Goal: Task Accomplishment & Management: Use online tool/utility

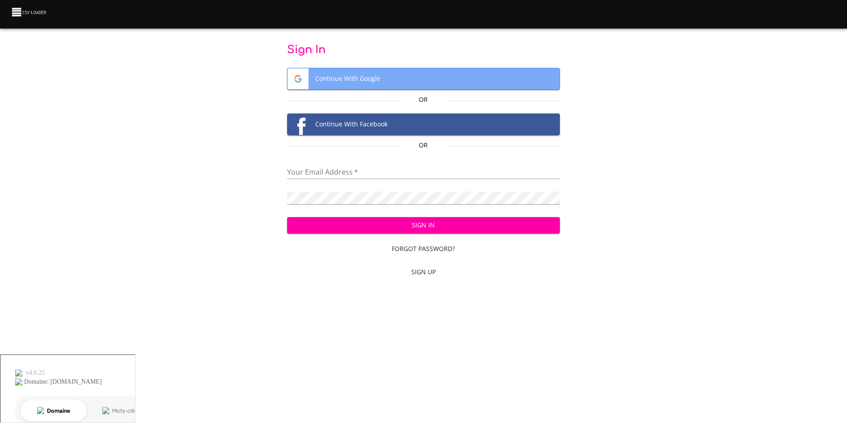
click at [375, 76] on span "Continue With Google" at bounding box center [424, 78] width 272 height 21
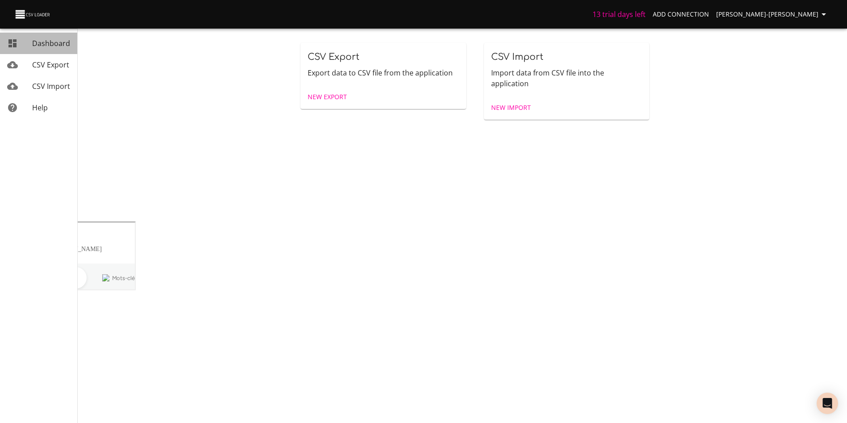
click at [67, 50] on link "Dashboard" at bounding box center [38, 43] width 77 height 21
click at [336, 94] on span "New Export" at bounding box center [327, 97] width 39 height 11
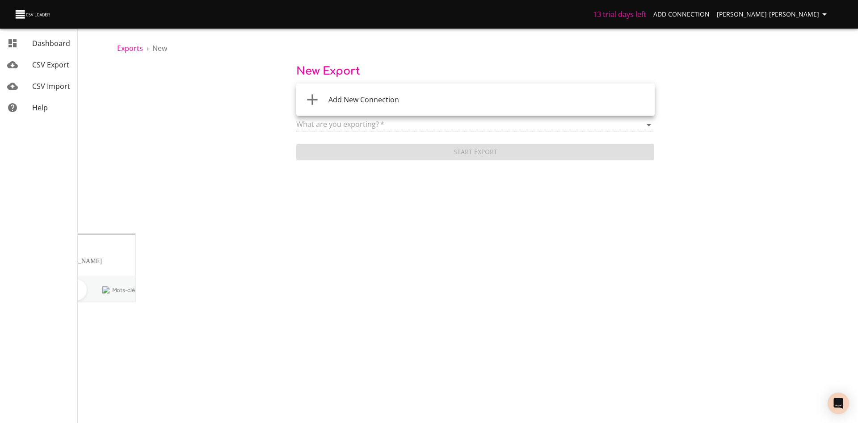
click at [448, 97] on body "13 trial days left Add Connection [PERSON_NAME]-[PERSON_NAME] Dashboard CSV Exp…" at bounding box center [429, 211] width 858 height 423
click at [395, 92] on li "Add New Connection" at bounding box center [475, 99] width 358 height 25
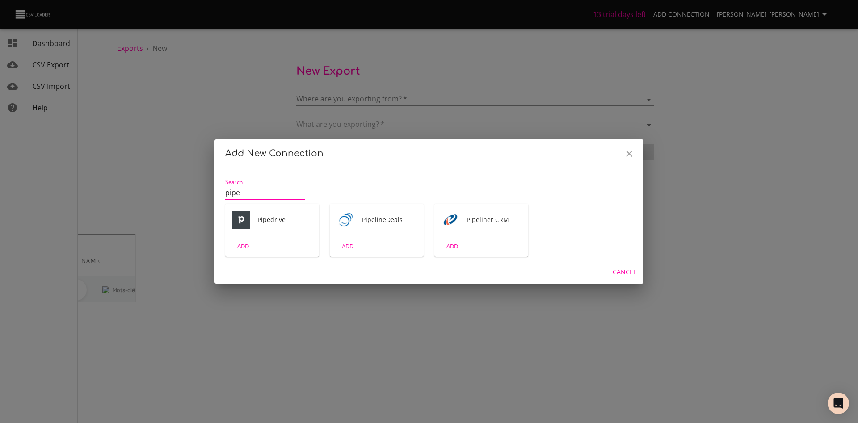
type input "pipe"
click at [266, 232] on div "Pipedrive" at bounding box center [272, 220] width 94 height 32
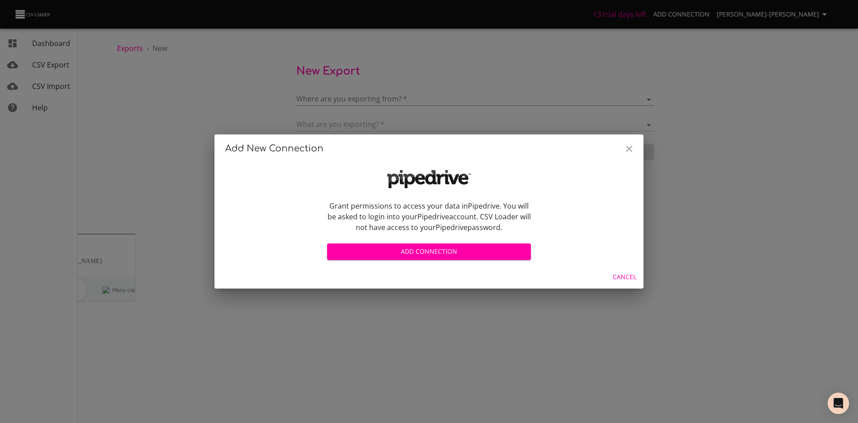
click at [427, 247] on span "Add Connection" at bounding box center [428, 251] width 189 height 11
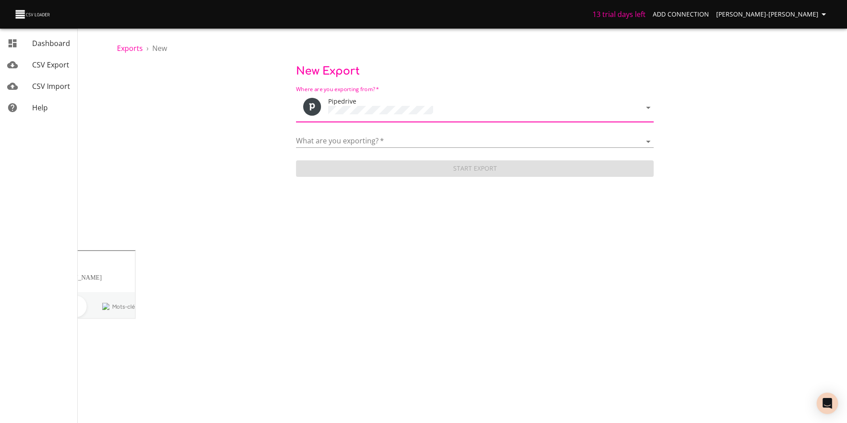
click at [509, 132] on div "What are you exporting?   * Activities Activity Types Deal Products Deals Email…" at bounding box center [475, 138] width 358 height 20
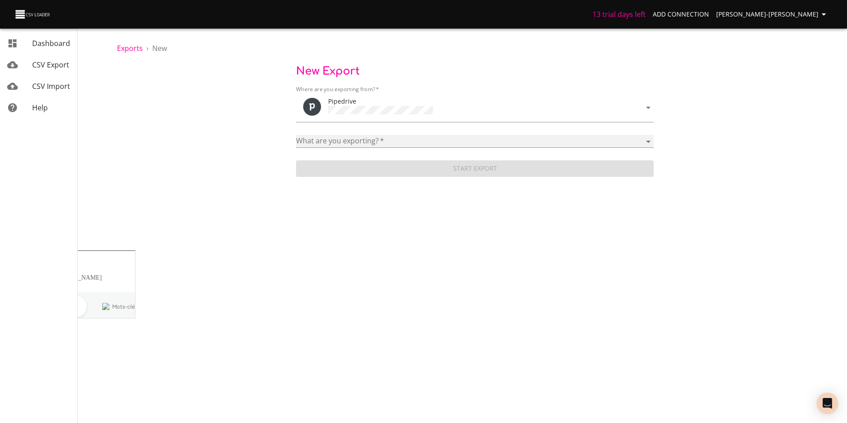
click at [502, 137] on select "Activities Activity Types Deal Products Deals Email Threads Emails Notes Organi…" at bounding box center [475, 141] width 358 height 13
select select "persons"
click at [296, 135] on select "Activities Activity Types Deal Products Deals Email Threads Emails Notes Organi…" at bounding box center [475, 141] width 358 height 13
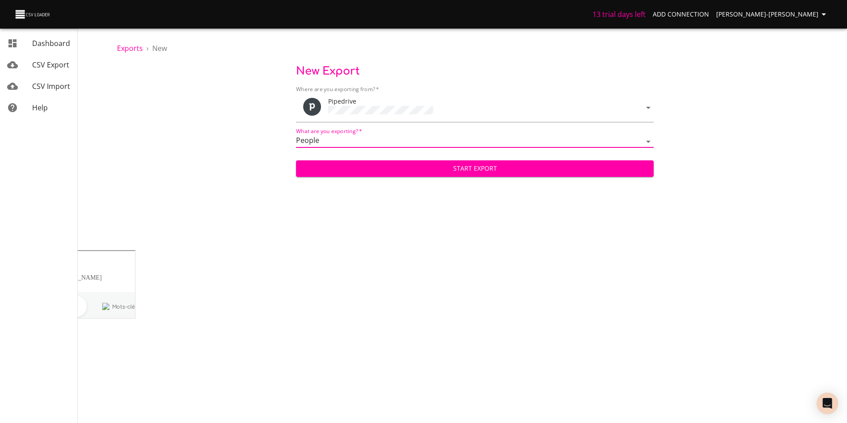
click at [470, 163] on span "Start Export" at bounding box center [475, 168] width 344 height 11
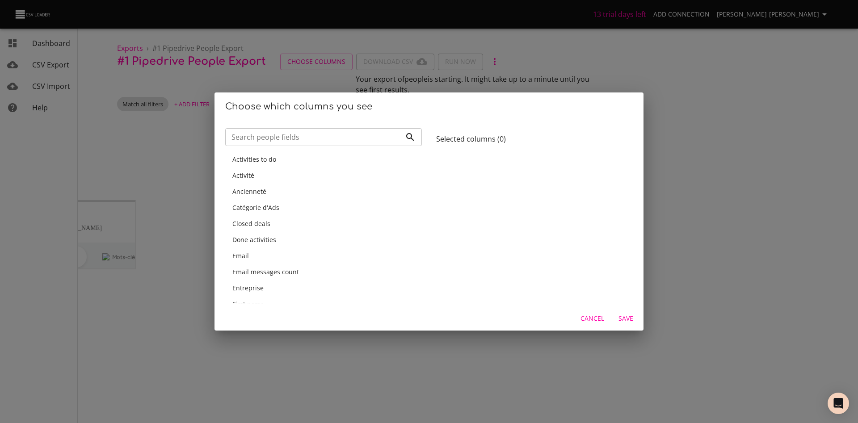
click at [482, 169] on div at bounding box center [534, 227] width 197 height 151
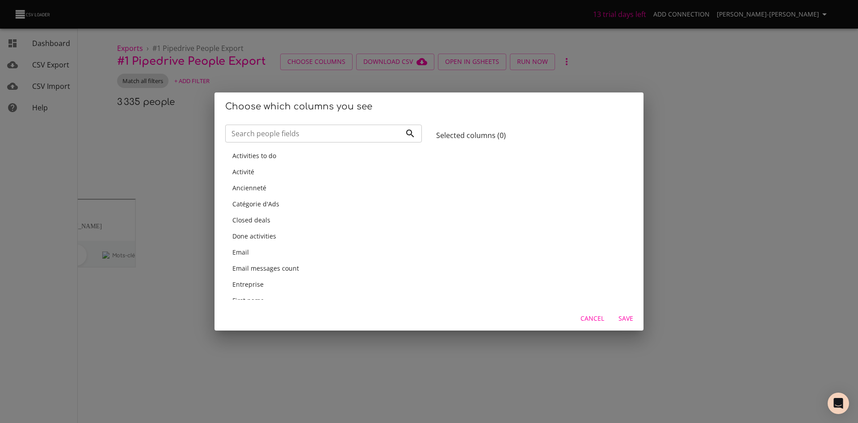
click at [268, 170] on div "Activité" at bounding box center [323, 171] width 182 height 9
click at [268, 170] on div "Ancienneté" at bounding box center [323, 171] width 182 height 9
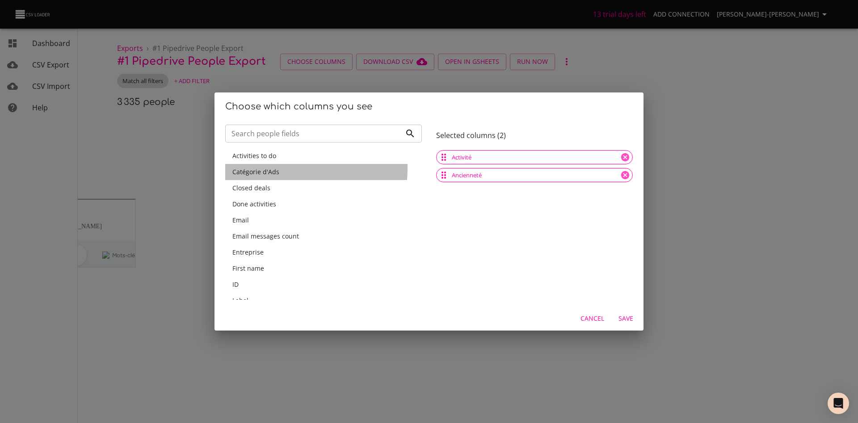
click at [276, 168] on span "Catégorie d'Ads" at bounding box center [255, 171] width 47 height 8
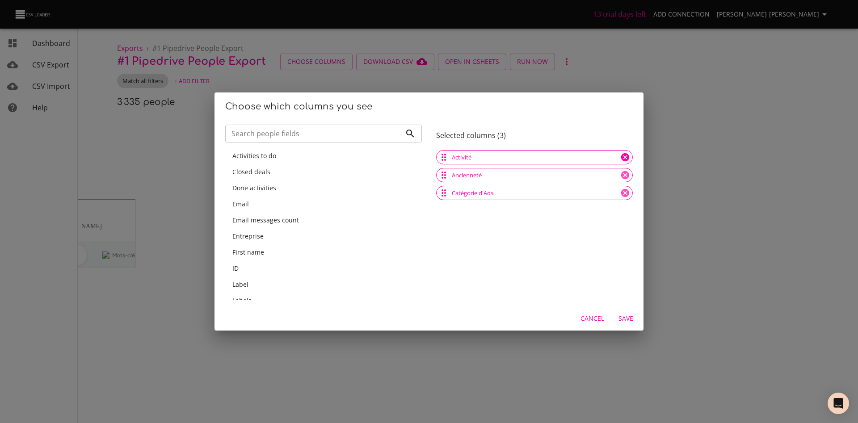
click at [621, 160] on icon at bounding box center [625, 157] width 8 height 8
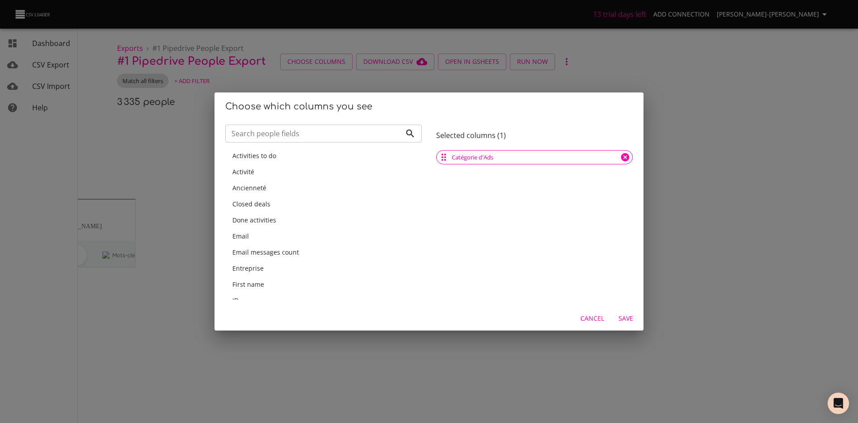
click at [621, 161] on icon at bounding box center [625, 157] width 8 height 8
click at [338, 135] on input "Search people fields" at bounding box center [313, 134] width 176 height 18
click at [342, 131] on input "Search people fields" at bounding box center [313, 134] width 176 height 18
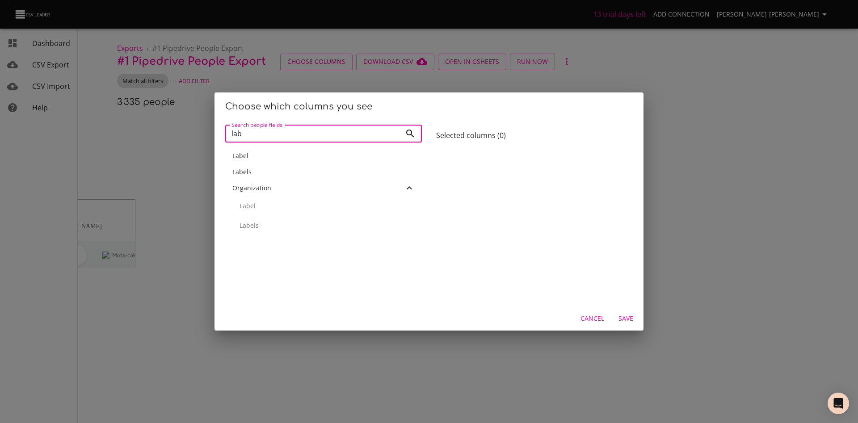
click at [255, 171] on div "Labels" at bounding box center [323, 171] width 182 height 9
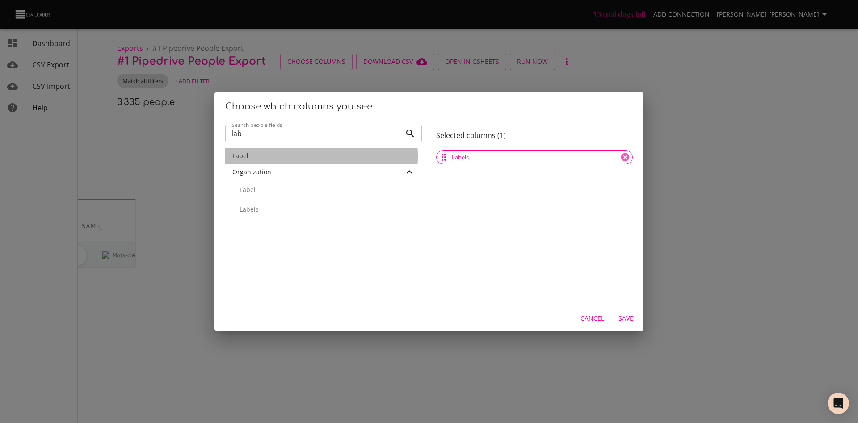
click at [272, 156] on div "Label" at bounding box center [323, 155] width 182 height 9
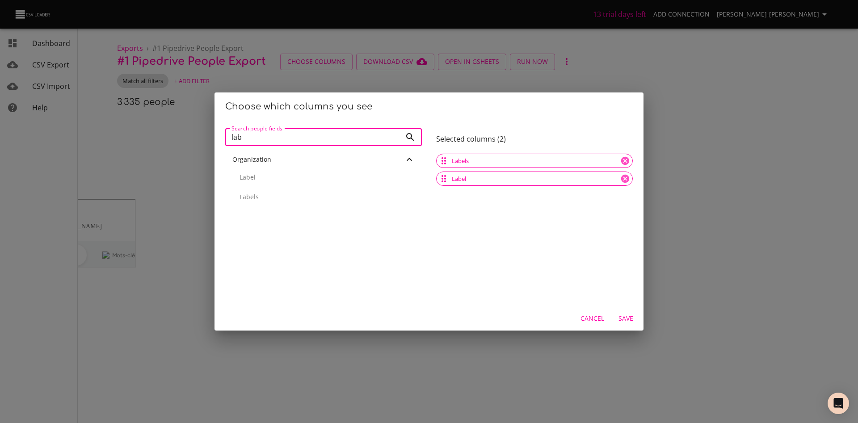
drag, startPoint x: 300, startPoint y: 127, endPoint x: 189, endPoint y: 116, distance: 111.7
click at [189, 116] on div "Choose which columns you see Search people fields lab Search people fields Orga…" at bounding box center [429, 211] width 858 height 423
click at [266, 158] on div "First name" at bounding box center [323, 159] width 182 height 9
drag, startPoint x: 267, startPoint y: 136, endPoint x: 190, endPoint y: 130, distance: 77.1
click at [190, 130] on div "Choose which columns you see Search people fields firs Search people fields Sel…" at bounding box center [429, 211] width 858 height 423
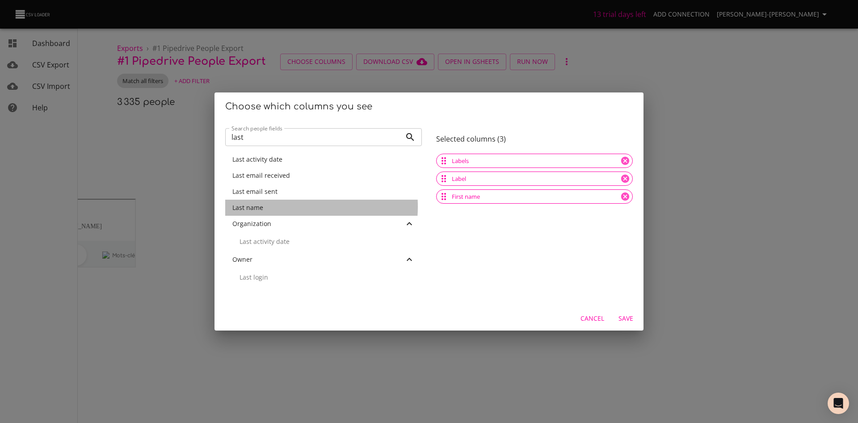
click at [272, 206] on div "Last name" at bounding box center [323, 207] width 182 height 9
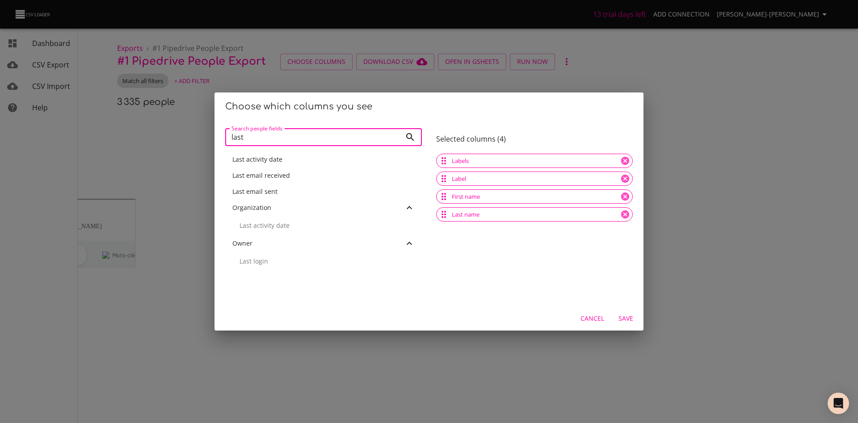
drag, startPoint x: 242, startPoint y: 142, endPoint x: 192, endPoint y: 139, distance: 50.5
click at [192, 139] on div "Choose which columns you see Search people fields last Search people fields Las…" at bounding box center [429, 211] width 858 height 423
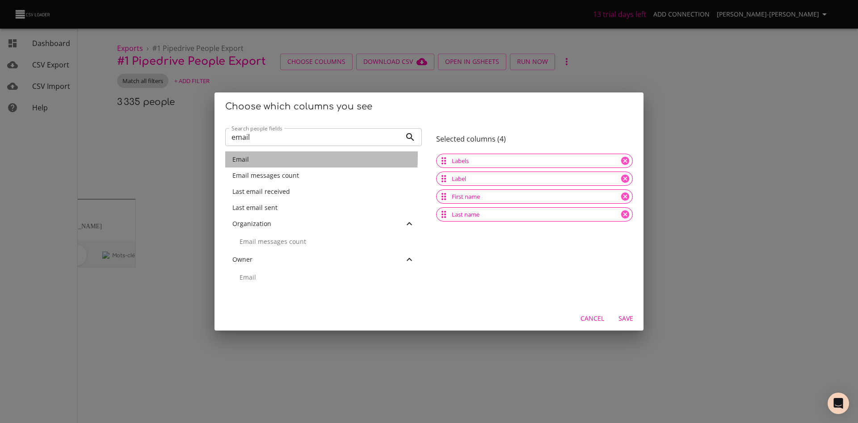
click at [264, 156] on div "Email" at bounding box center [323, 159] width 182 height 9
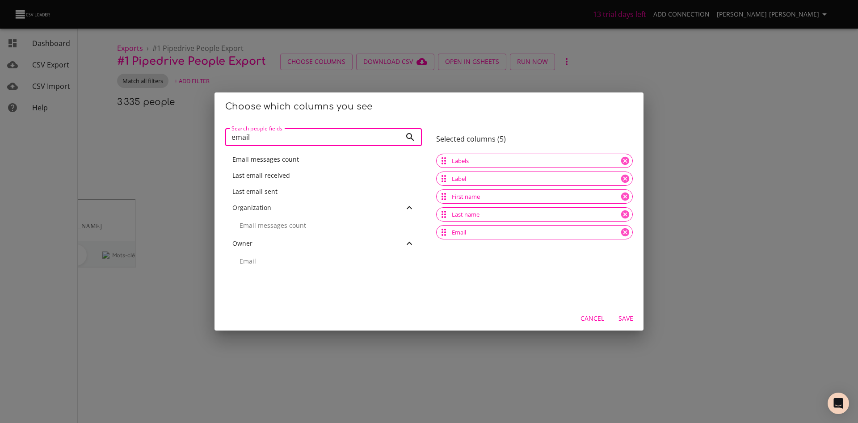
drag, startPoint x: 271, startPoint y: 131, endPoint x: 222, endPoint y: 134, distance: 49.2
click at [222, 134] on div "Search people fields email Search people fields Email messages count Last email…" at bounding box center [323, 213] width 211 height 193
click at [260, 155] on div "Phone" at bounding box center [323, 159] width 182 height 9
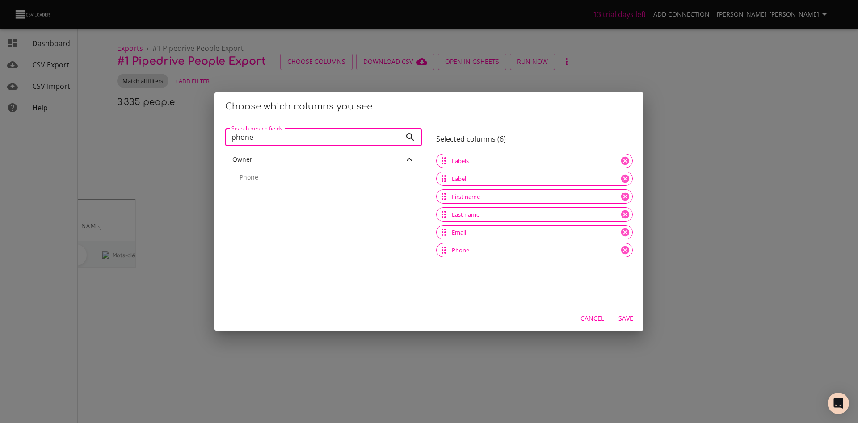
drag, startPoint x: 271, startPoint y: 128, endPoint x: 202, endPoint y: 129, distance: 68.8
click at [202, 129] on div "Choose which columns you see Search people fields phone Search people fields Ow…" at bounding box center [429, 211] width 858 height 423
type input "a"
click at [230, 162] on div "Âge" at bounding box center [323, 159] width 197 height 16
drag, startPoint x: 250, startPoint y: 135, endPoint x: 164, endPoint y: 121, distance: 87.3
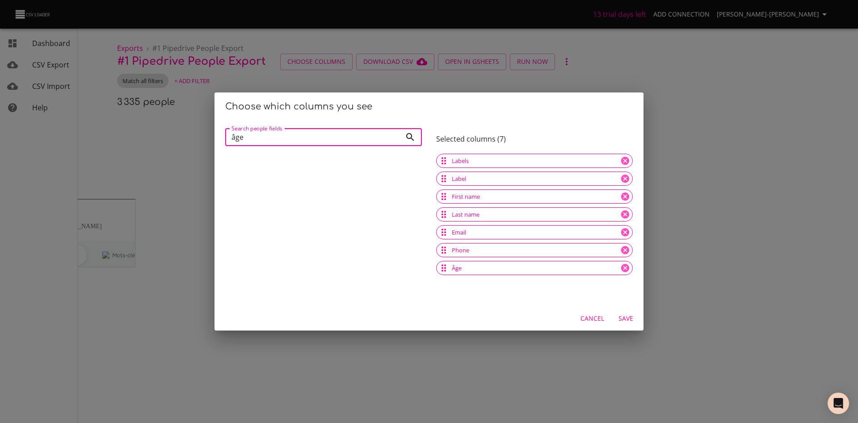
click at [173, 134] on div "Choose which columns you see Search people fields âge Search people fields Sele…" at bounding box center [429, 211] width 858 height 423
click at [251, 155] on div "Poste" at bounding box center [323, 159] width 182 height 9
drag, startPoint x: 260, startPoint y: 138, endPoint x: 199, endPoint y: 132, distance: 61.5
click at [200, 132] on div "Choose which columns you see Search people fields poste Search people fields Se…" at bounding box center [429, 211] width 858 height 423
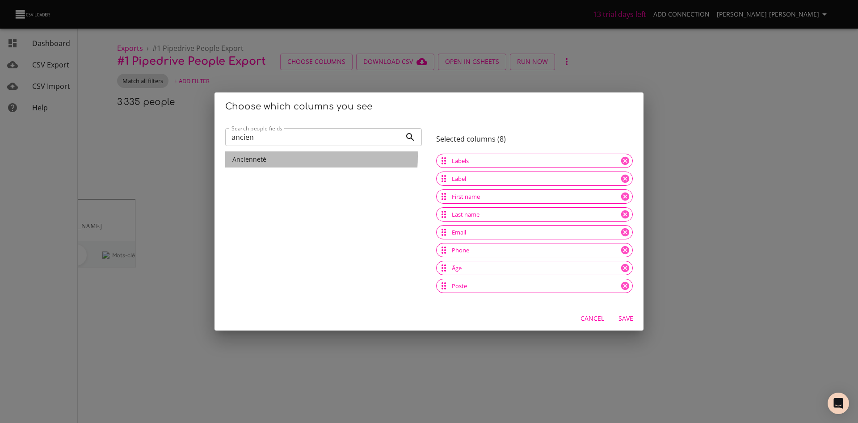
click at [262, 156] on span "Ancienneté" at bounding box center [249, 159] width 34 height 8
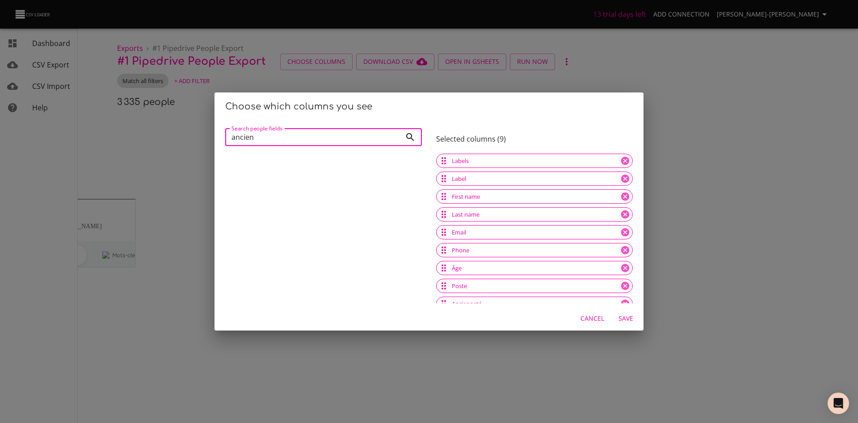
drag, startPoint x: 264, startPoint y: 138, endPoint x: 155, endPoint y: 129, distance: 108.9
click at [155, 129] on div "Choose which columns you see Search people fields ancien Search people fields S…" at bounding box center [429, 211] width 858 height 423
click at [260, 158] on span "Entreprise" at bounding box center [247, 159] width 31 height 8
drag, startPoint x: 267, startPoint y: 131, endPoint x: 189, endPoint y: 127, distance: 77.8
click at [189, 127] on div "Choose which columns you see Search people fields entre Search people fields Or…" at bounding box center [429, 211] width 858 height 423
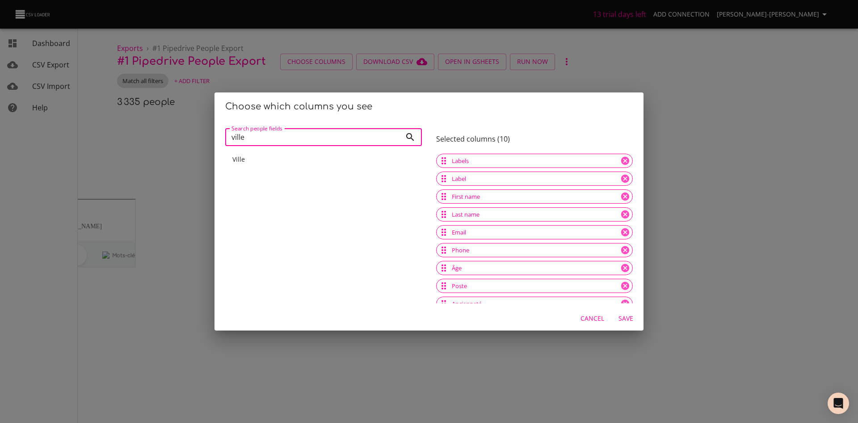
click at [249, 153] on div "Ville" at bounding box center [323, 159] width 197 height 16
drag, startPoint x: 260, startPoint y: 142, endPoint x: 200, endPoint y: 135, distance: 60.2
click at [200, 135] on div "Choose which columns you see Search people fields ville Search people fields Se…" at bounding box center [429, 211] width 858 height 423
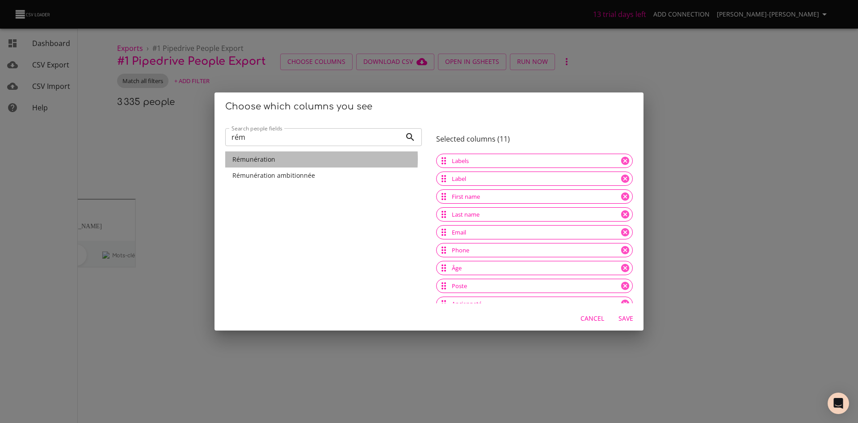
click at [270, 159] on span "Rémunération" at bounding box center [253, 159] width 43 height 8
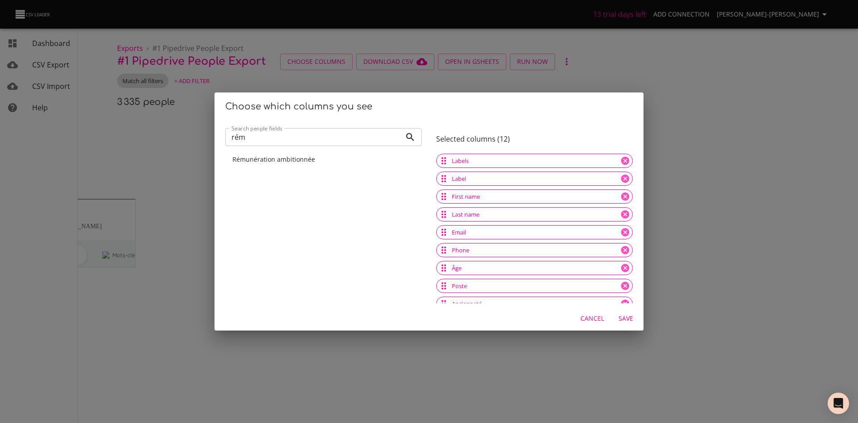
drag, startPoint x: 270, startPoint y: 175, endPoint x: 270, endPoint y: 164, distance: 10.3
click at [270, 175] on div "Rémunération ambitionnée" at bounding box center [323, 225] width 197 height 155
click at [274, 156] on span "Rémunération ambitionnée" at bounding box center [273, 159] width 83 height 8
drag, startPoint x: 266, startPoint y: 138, endPoint x: 191, endPoint y: 132, distance: 75.7
click at [191, 132] on div "Choose which columns you see Search people fields rém Search people fields Sele…" at bounding box center [429, 211] width 858 height 423
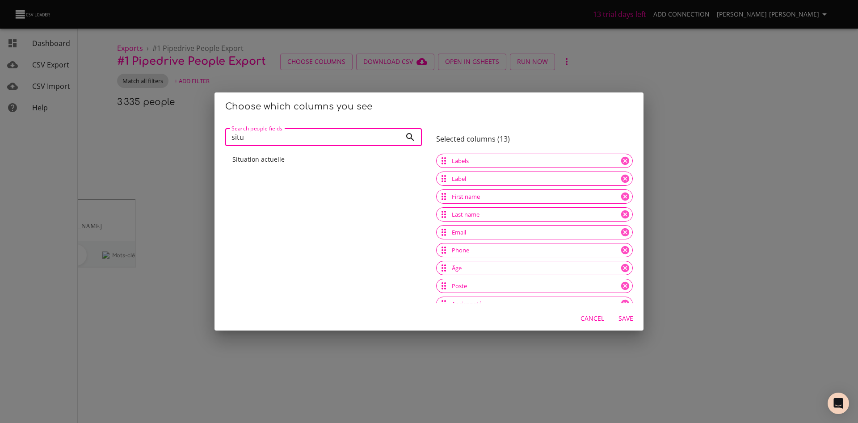
drag, startPoint x: 238, startPoint y: 132, endPoint x: 222, endPoint y: 132, distance: 16.1
click at [222, 132] on div "Search people fields situ Search people fields Situation actuelle" at bounding box center [323, 213] width 211 height 193
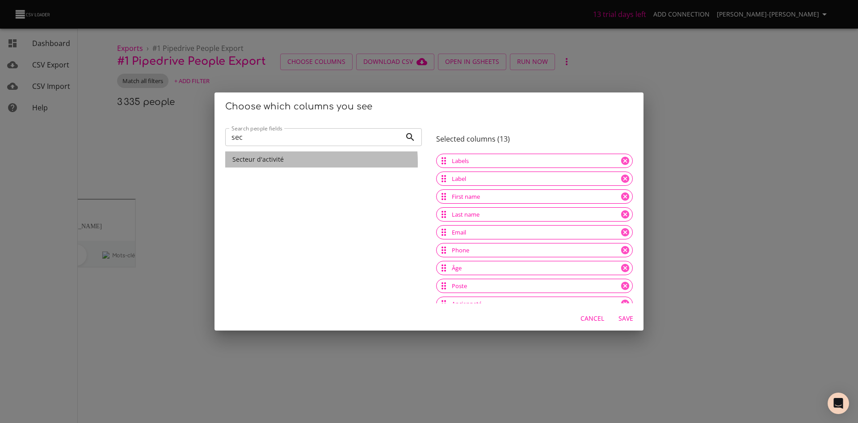
click at [273, 163] on span "Secteur d'activité" at bounding box center [257, 159] width 51 height 8
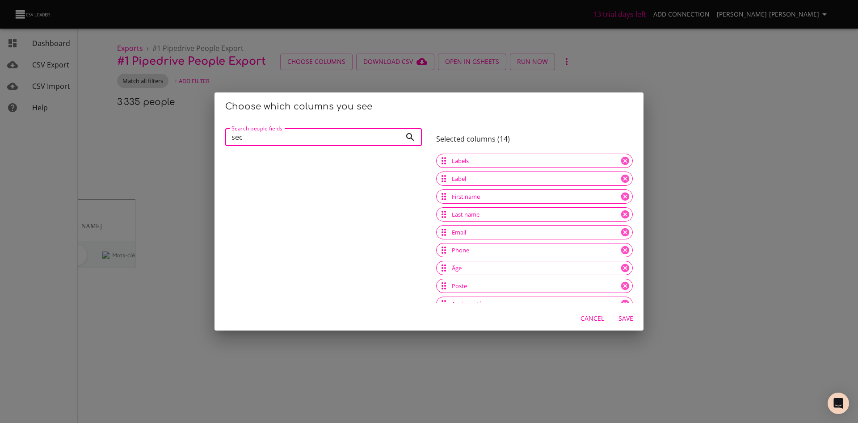
drag, startPoint x: 249, startPoint y: 136, endPoint x: 221, endPoint y: 132, distance: 28.9
click at [221, 132] on div "Search people fields sec Search people fields" at bounding box center [323, 213] width 211 height 193
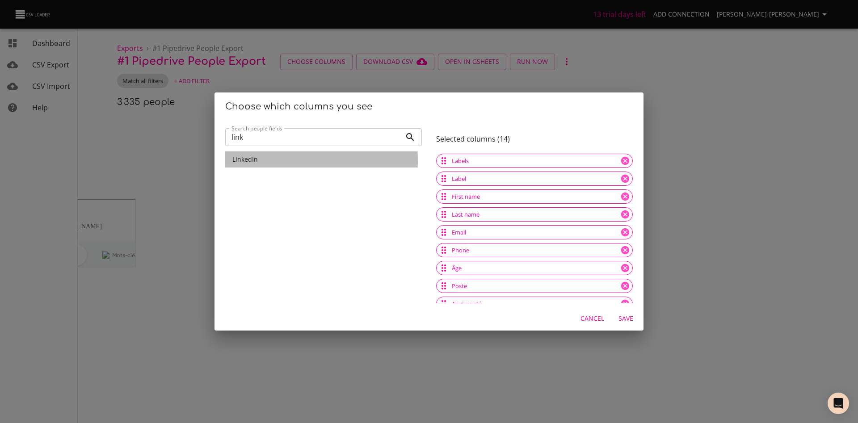
click at [248, 161] on span "LinkedIn" at bounding box center [244, 159] width 25 height 8
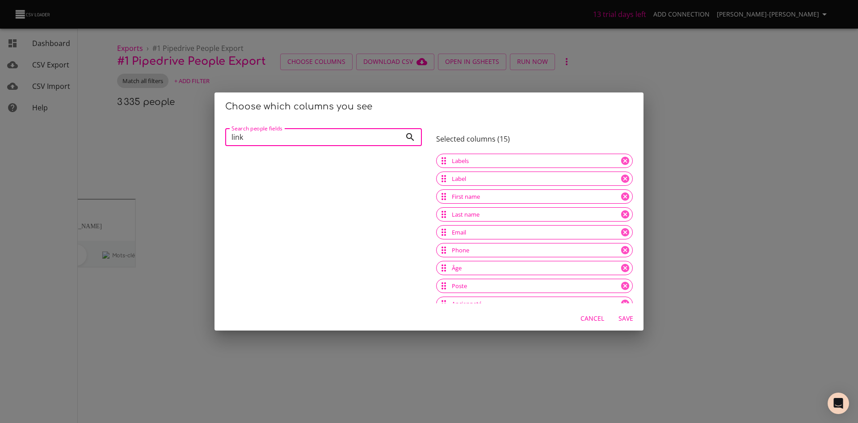
drag, startPoint x: 256, startPoint y: 132, endPoint x: 207, endPoint y: 131, distance: 49.6
click at [210, 131] on div "Choose which columns you see Search people fields link Search people fields Sel…" at bounding box center [429, 211] width 858 height 423
click at [261, 179] on div "Activité" at bounding box center [323, 175] width 182 height 9
drag, startPoint x: 267, startPoint y: 136, endPoint x: 202, endPoint y: 135, distance: 64.8
click at [202, 135] on div "Choose which columns you see Search people fields act Search people fields Acti…" at bounding box center [429, 211] width 858 height 423
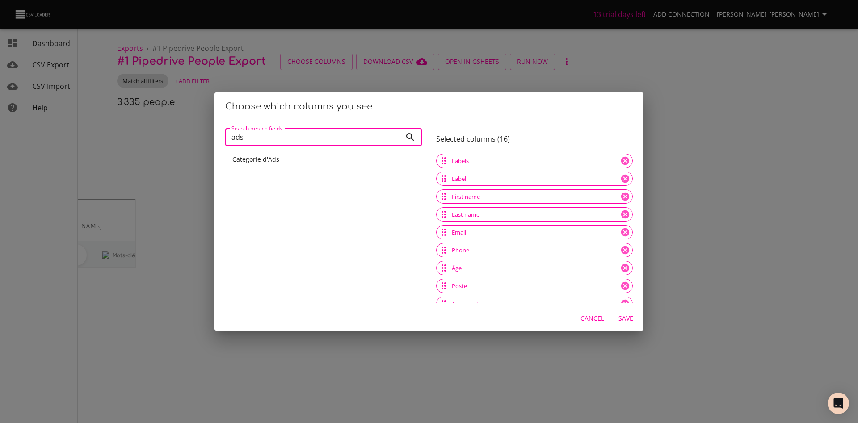
click at [273, 163] on span "Catégorie d'Ads" at bounding box center [255, 159] width 47 height 8
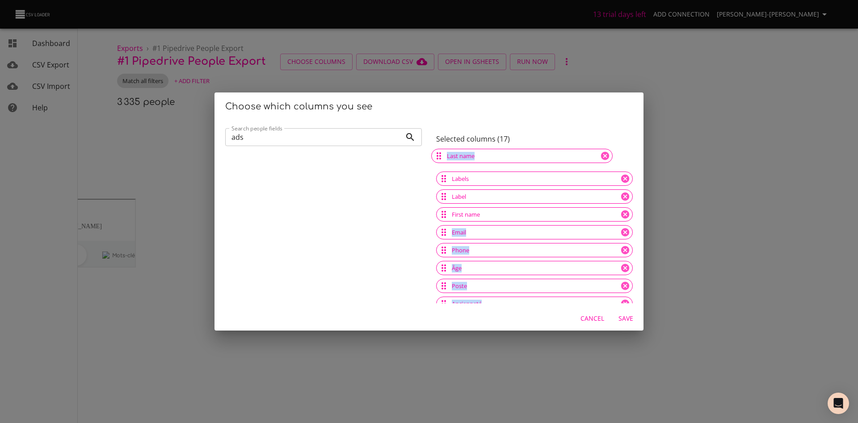
drag, startPoint x: 506, startPoint y: 215, endPoint x: 519, endPoint y: 150, distance: 66.0
click at [499, 196] on div "Label" at bounding box center [534, 196] width 197 height 14
drag, startPoint x: 513, startPoint y: 180, endPoint x: 515, endPoint y: 189, distance: 9.5
click at [515, 189] on div "Last name Labels Label First name Email Phone Âge Poste Ancienneté Entreprise V…" at bounding box center [534, 304] width 197 height 304
drag, startPoint x: 497, startPoint y: 215, endPoint x: 499, endPoint y: 177, distance: 38.1
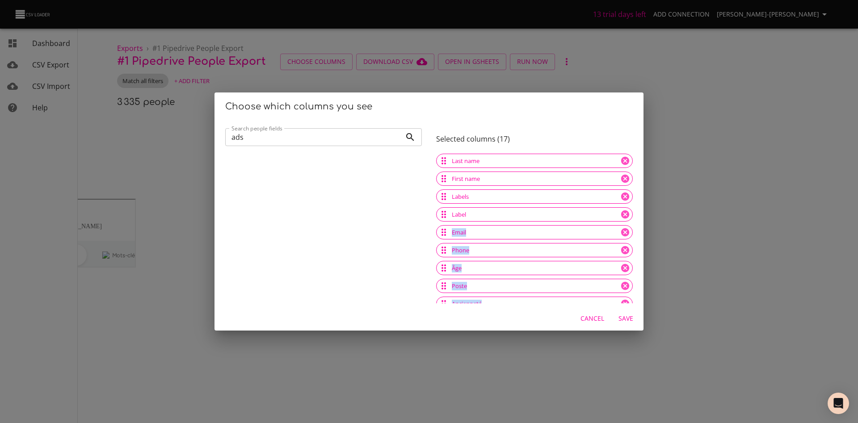
click at [494, 234] on div "Email" at bounding box center [534, 232] width 197 height 14
drag, startPoint x: 494, startPoint y: 234, endPoint x: 495, endPoint y: 196, distance: 38.0
drag, startPoint x: 482, startPoint y: 250, endPoint x: 489, endPoint y: 213, distance: 37.7
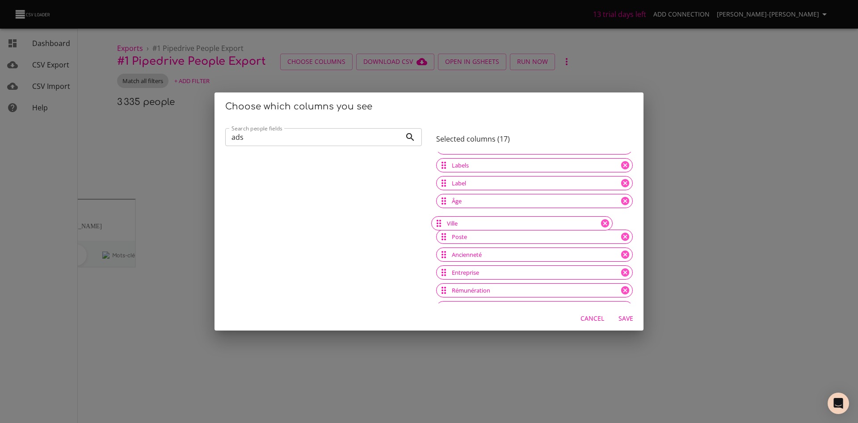
drag, startPoint x: 481, startPoint y: 273, endPoint x: 487, endPoint y: 207, distance: 66.4
click at [487, 207] on div "Last name First name Email Phone Labels Label Âge Poste Ancienneté Entreprise V…" at bounding box center [534, 237] width 197 height 304
drag, startPoint x: 483, startPoint y: 255, endPoint x: 488, endPoint y: 236, distance: 19.8
drag, startPoint x: 516, startPoint y: 258, endPoint x: 513, endPoint y: 219, distance: 38.6
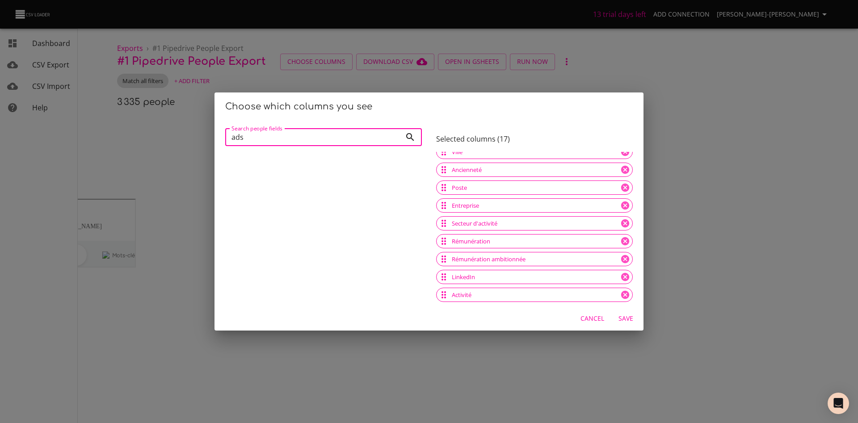
drag, startPoint x: 306, startPoint y: 134, endPoint x: 179, endPoint y: 138, distance: 126.9
click at [179, 138] on div "Choose which columns you see Search people fields ads Search people fields Sele…" at bounding box center [429, 211] width 858 height 423
click at [260, 181] on p "Owner" at bounding box center [326, 177] width 175 height 9
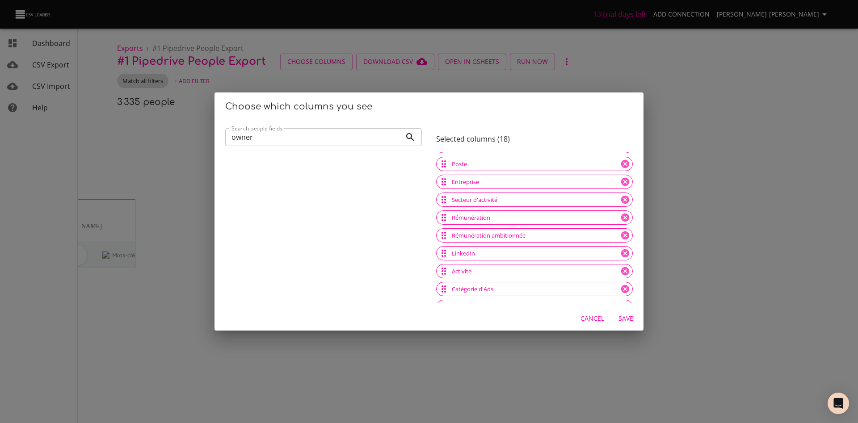
scroll to position [170, 0]
drag, startPoint x: 479, startPoint y: 297, endPoint x: 486, endPoint y: 257, distance: 40.4
drag, startPoint x: 193, startPoint y: 130, endPoint x: 167, endPoint y: 129, distance: 25.9
click at [167, 129] on div "Choose which columns you see Search people fields owner Search people fields Se…" at bounding box center [429, 211] width 858 height 423
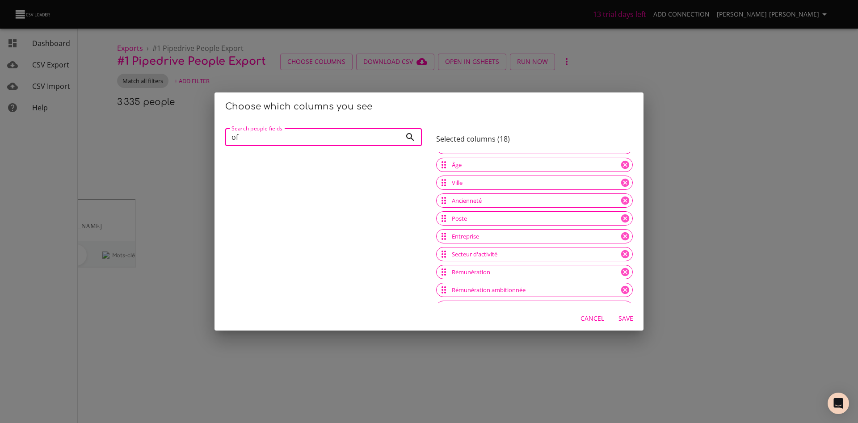
type input "o"
type input "p"
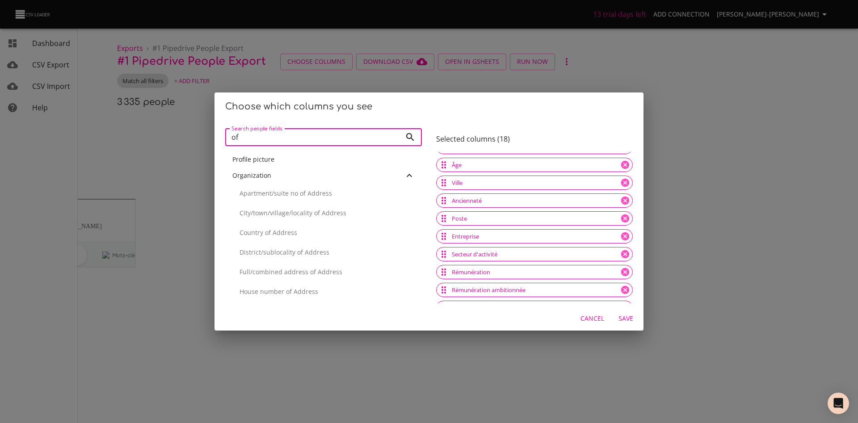
type input "o"
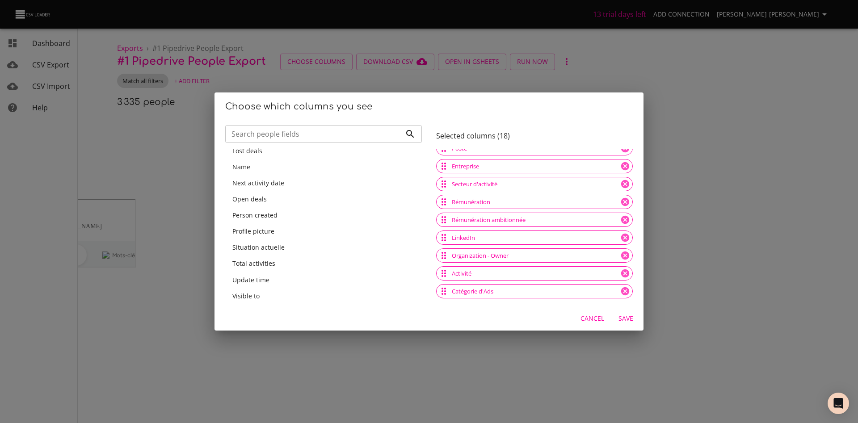
scroll to position [4, 0]
click at [623, 317] on span "Save" at bounding box center [625, 318] width 21 height 11
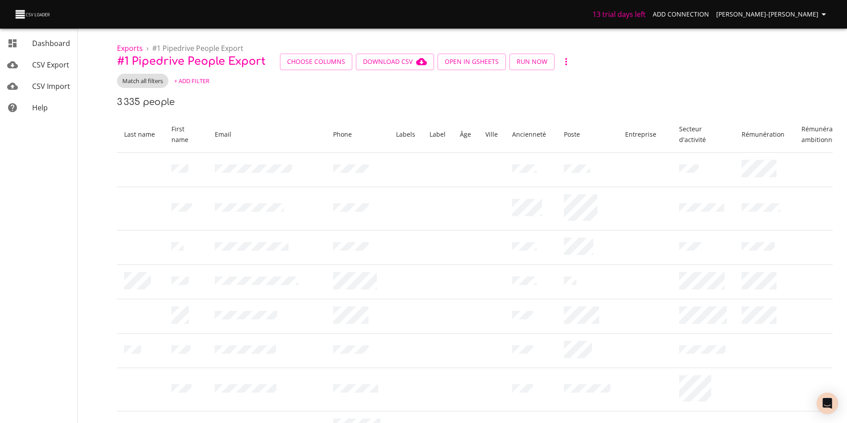
click at [702, 16] on span "Add Connection" at bounding box center [681, 14] width 56 height 11
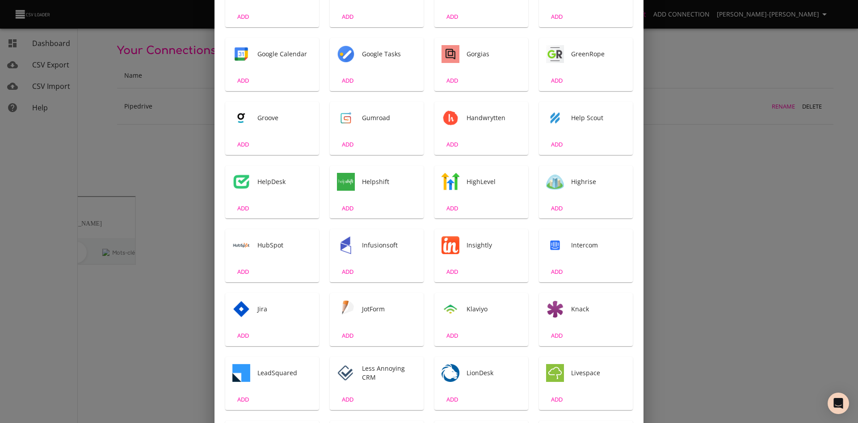
scroll to position [536, 0]
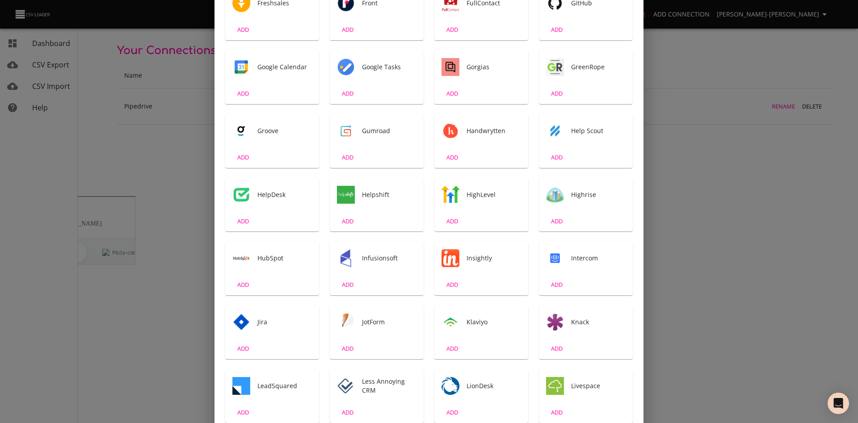
click at [678, 212] on div "Add New Connection Search ACT! CRM ADD ActiveCampaign ADD ActiveCollab ADD Affi…" at bounding box center [429, 211] width 858 height 423
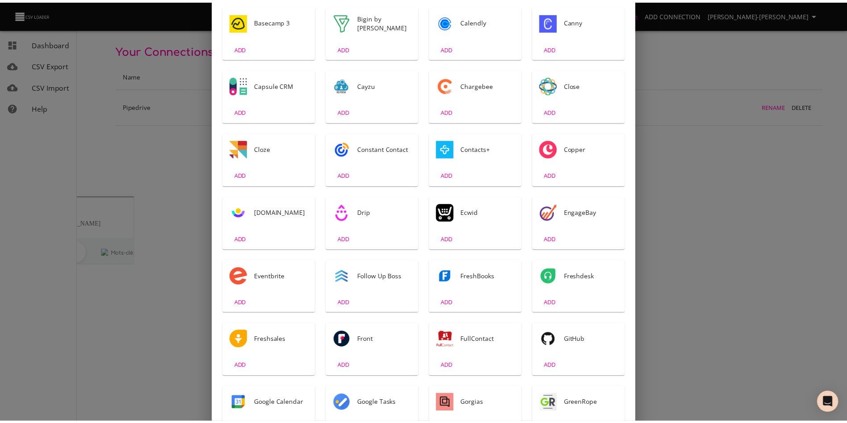
scroll to position [0, 0]
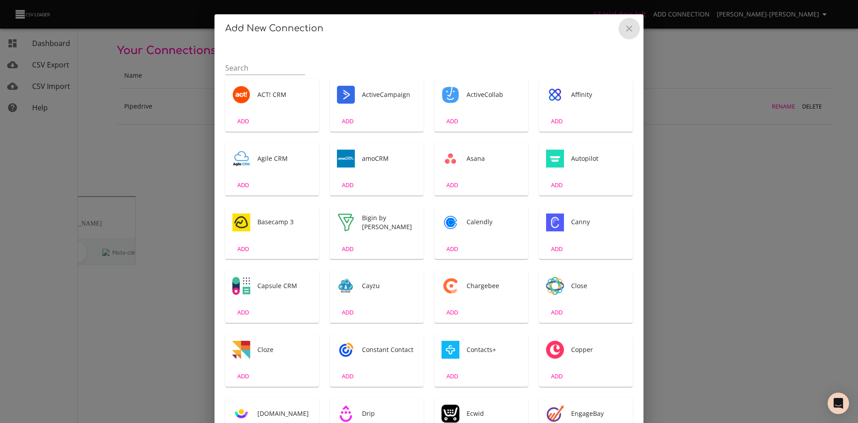
click at [626, 25] on icon "Close" at bounding box center [629, 28] width 6 height 6
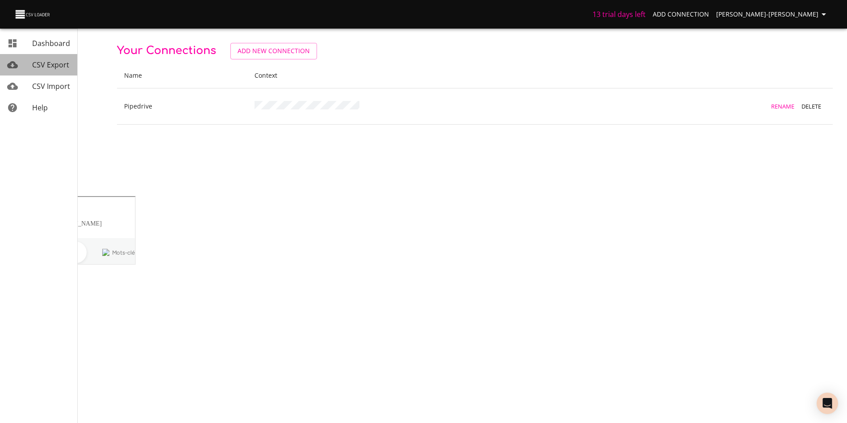
click at [56, 63] on span "CSV Export" at bounding box center [50, 65] width 37 height 10
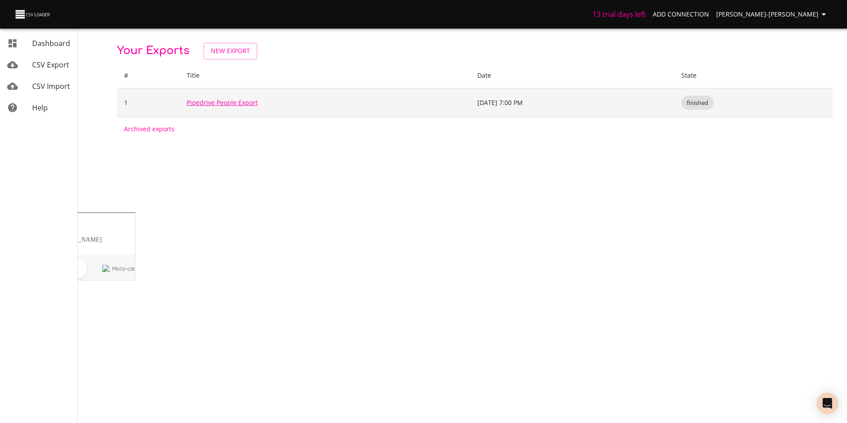
click at [226, 104] on link "Pipedrive People Export" at bounding box center [222, 102] width 71 height 8
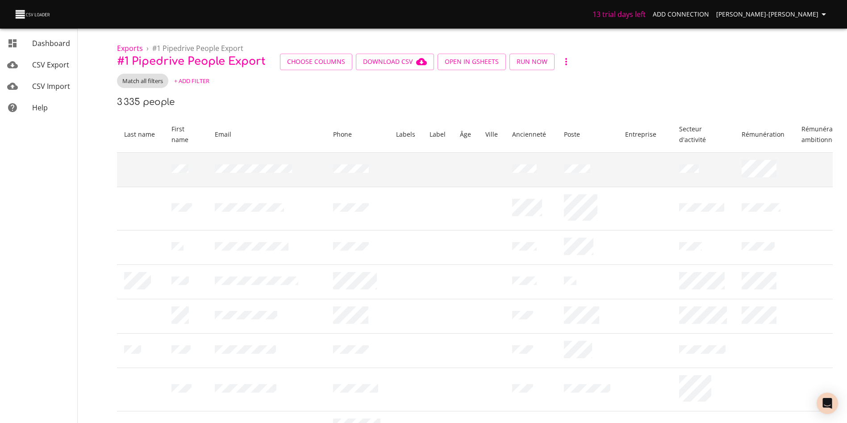
click at [582, 163] on td at bounding box center [587, 169] width 61 height 34
click at [624, 169] on td at bounding box center [645, 169] width 54 height 34
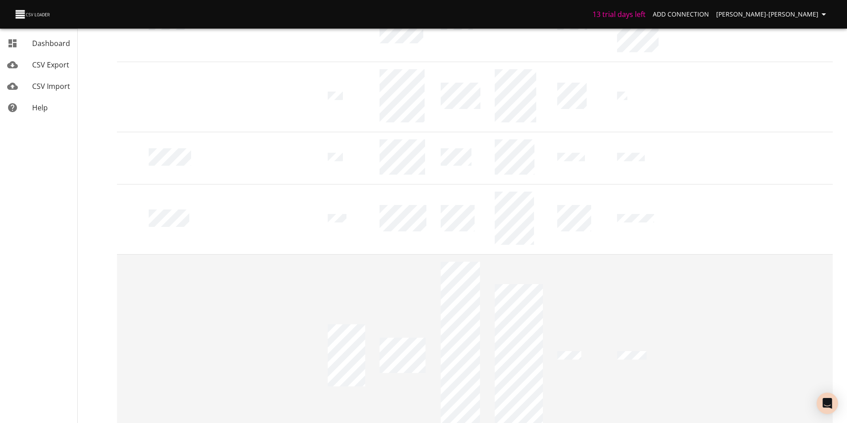
scroll to position [1508, 0]
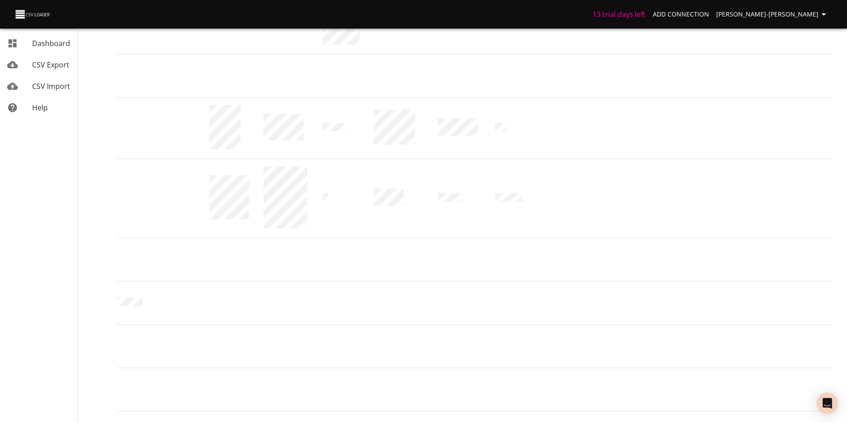
scroll to position [1294, 0]
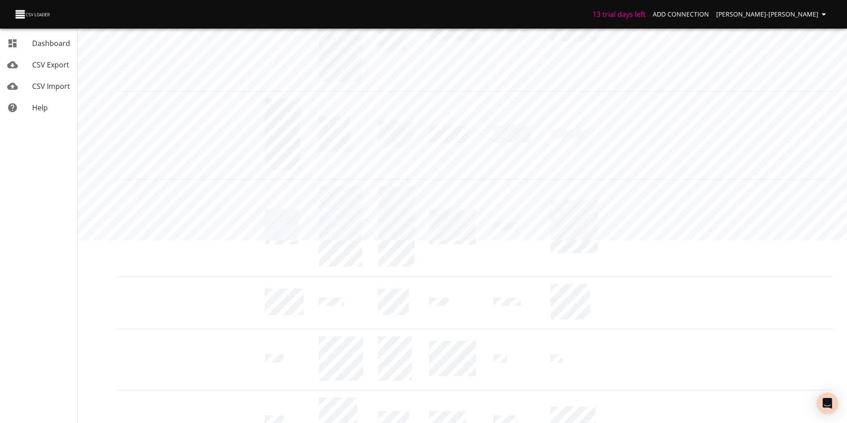
click at [797, 274] on icon "Next Page" at bounding box center [800, 269] width 11 height 11
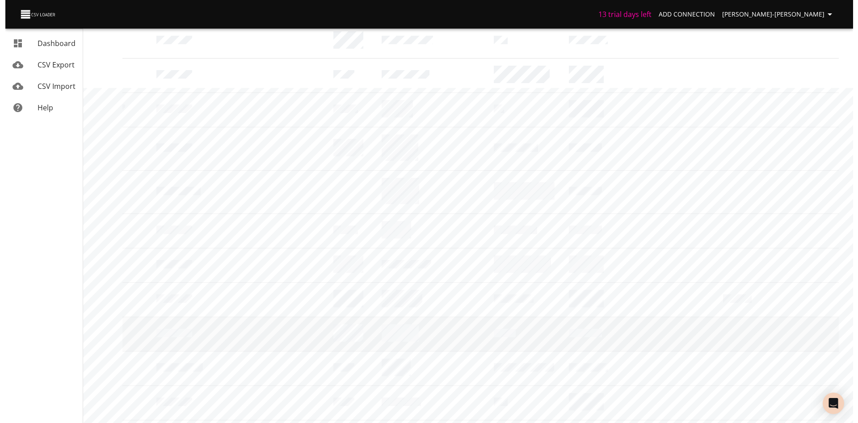
scroll to position [0, 0]
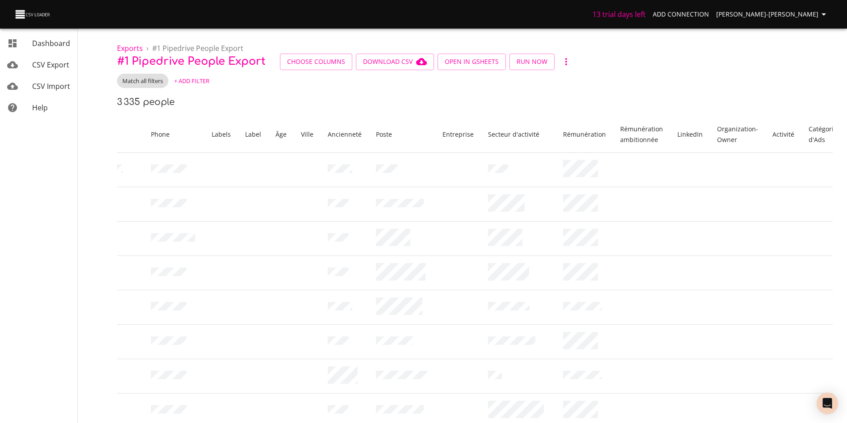
click at [781, 130] on th "Activité" at bounding box center [784, 135] width 36 height 36
click at [334, 67] on span "Choose Columns" at bounding box center [316, 61] width 58 height 11
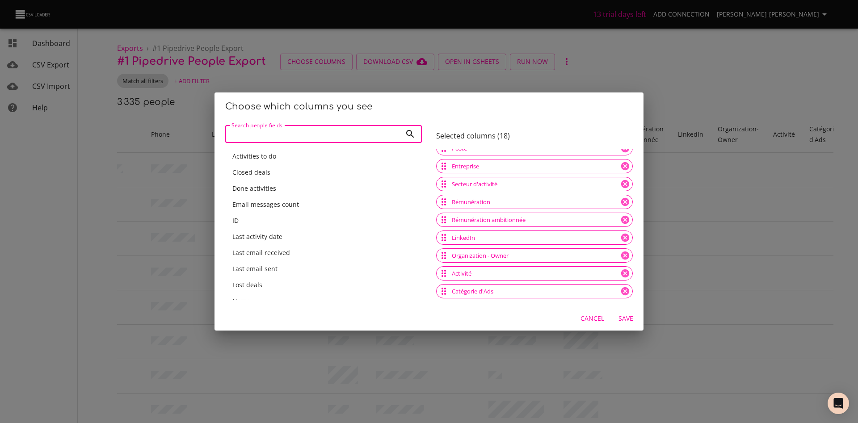
scroll to position [4, 0]
click at [621, 272] on icon at bounding box center [625, 273] width 8 height 8
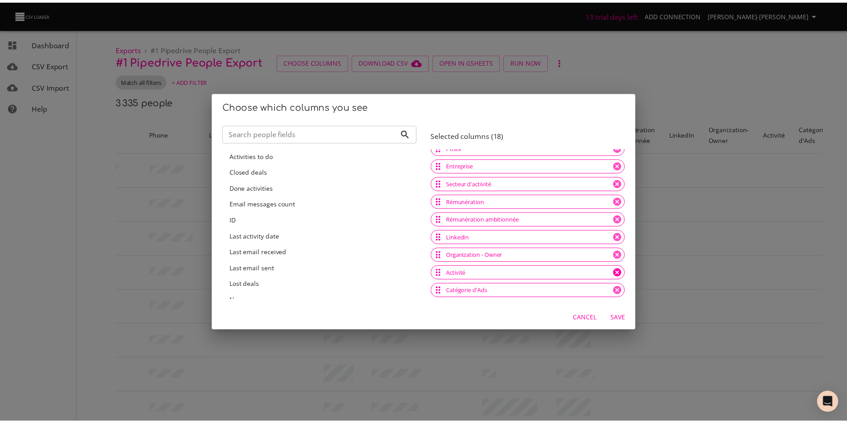
scroll to position [152, 0]
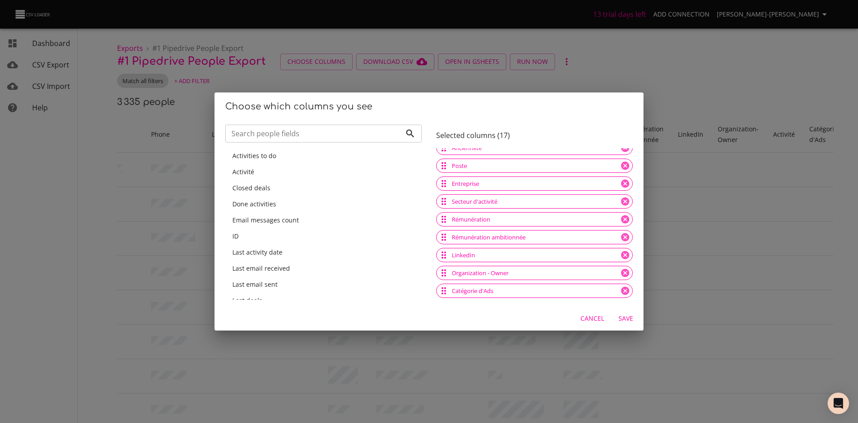
click at [624, 315] on span "Save" at bounding box center [625, 318] width 21 height 11
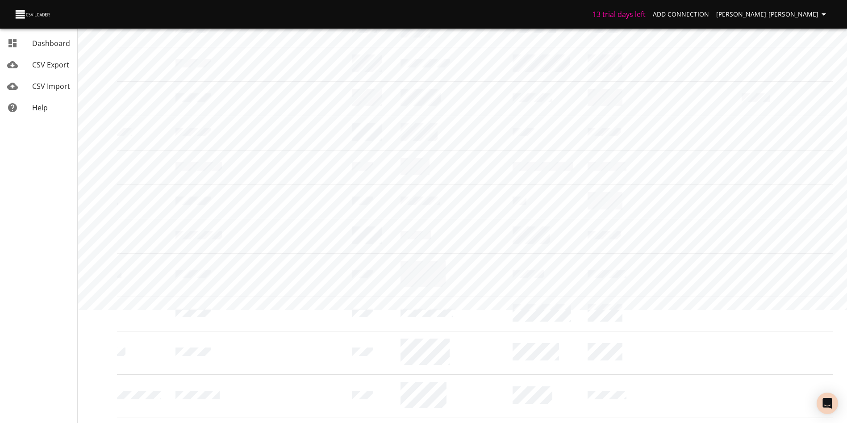
scroll to position [0, 0]
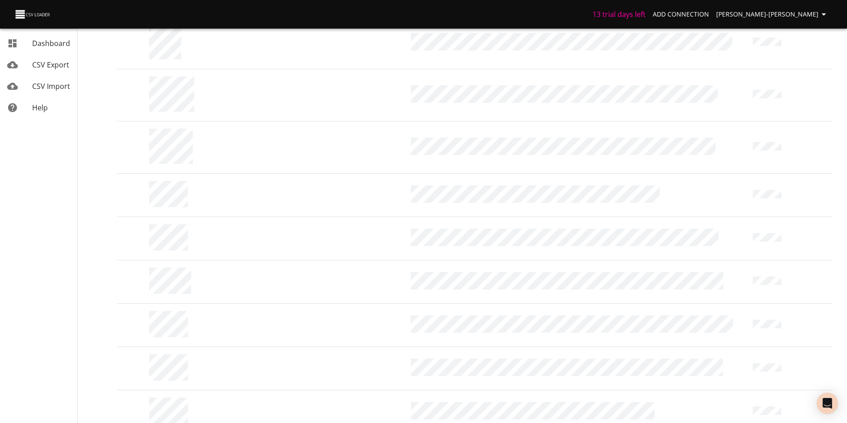
click at [802, 274] on icon "Next Page" at bounding box center [800, 269] width 11 height 11
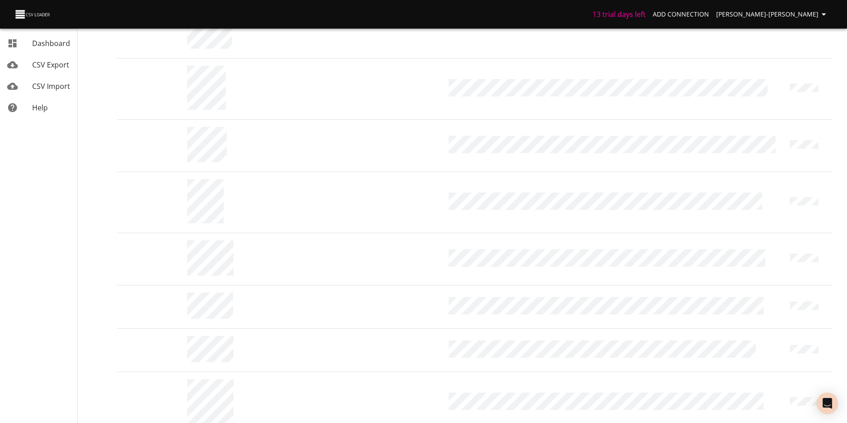
click at [802, 274] on icon "Next Page" at bounding box center [800, 269] width 11 height 11
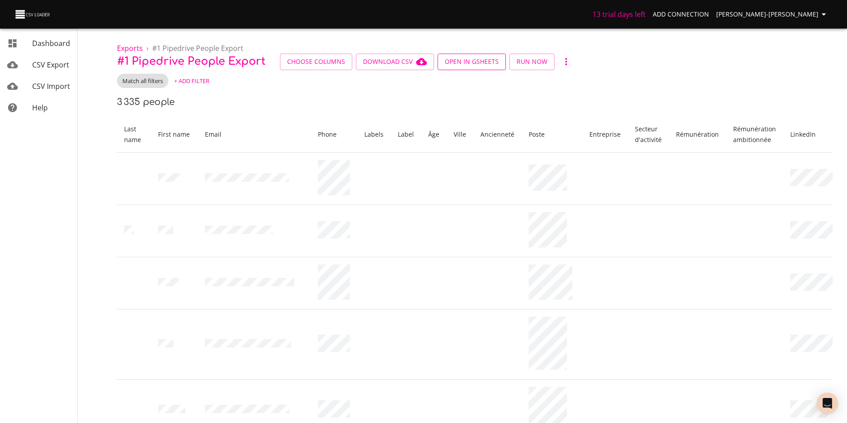
click at [471, 62] on span "Open in GSheets" at bounding box center [472, 61] width 54 height 11
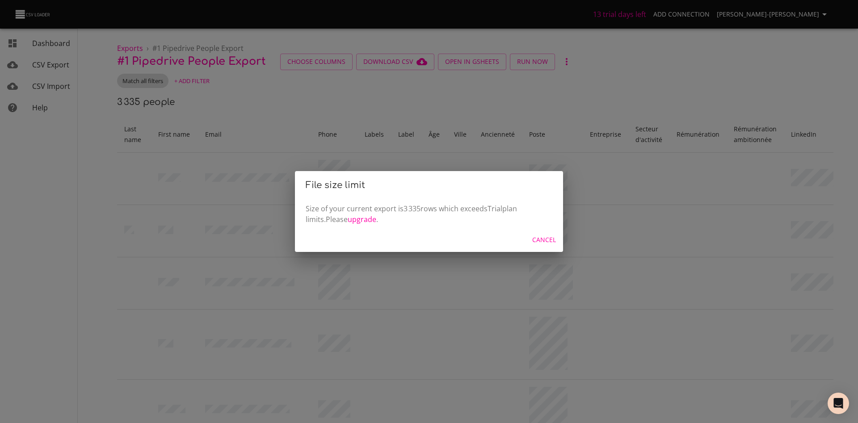
click at [426, 96] on div "File size limit Size of your current export is 3 335 rows which exceeds Trial p…" at bounding box center [429, 211] width 858 height 423
